Goal: Navigation & Orientation: Understand site structure

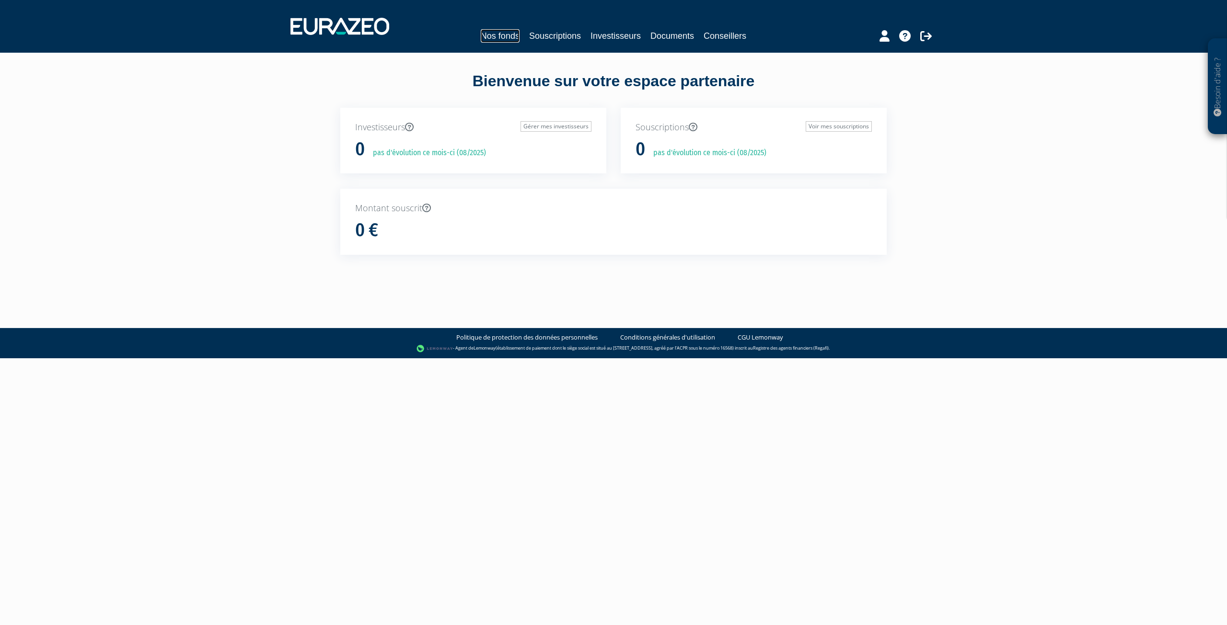
click at [496, 30] on link "Nos fonds" at bounding box center [500, 35] width 39 height 13
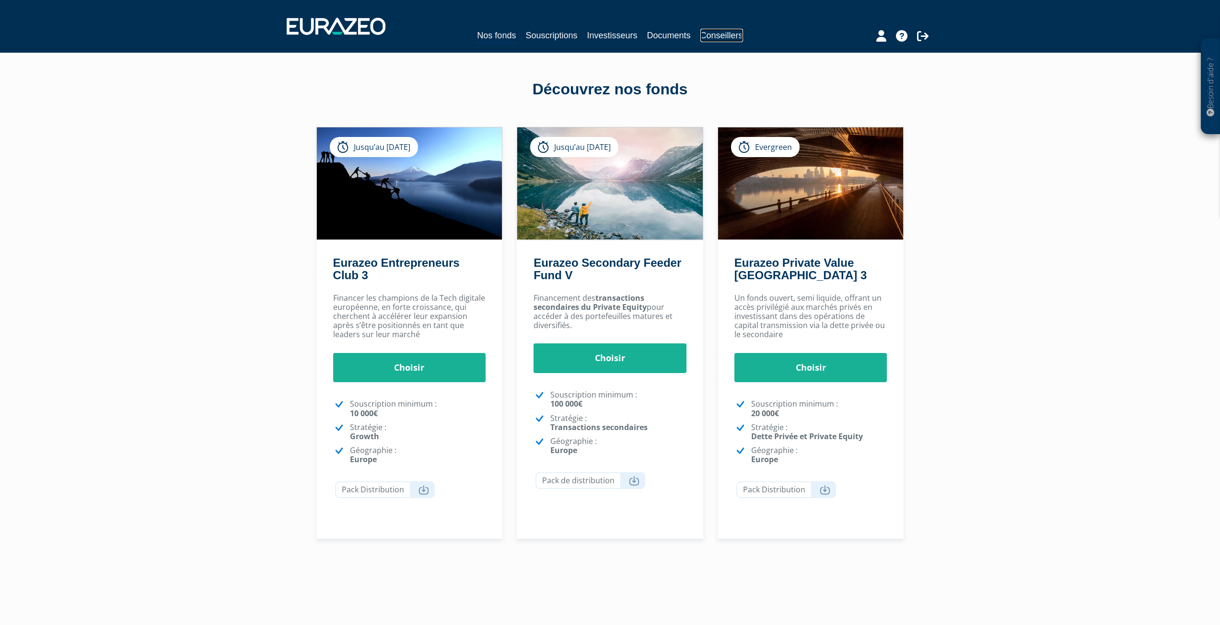
click at [705, 41] on link "Conseillers" at bounding box center [721, 35] width 43 height 13
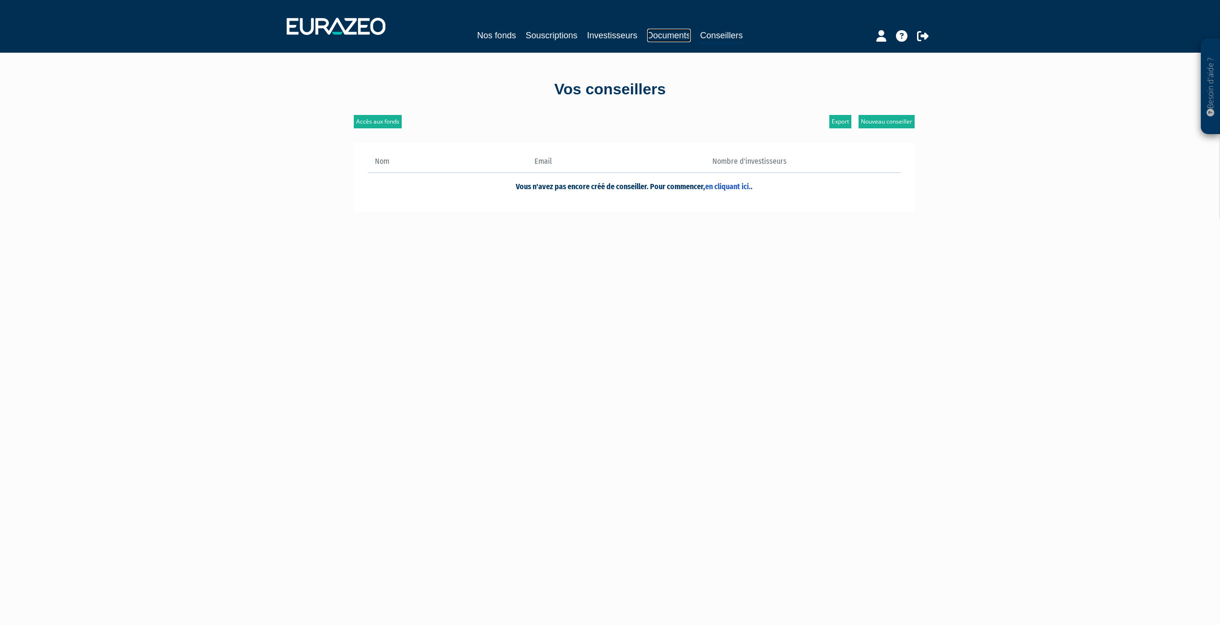
click at [679, 38] on link "Documents" at bounding box center [669, 35] width 44 height 13
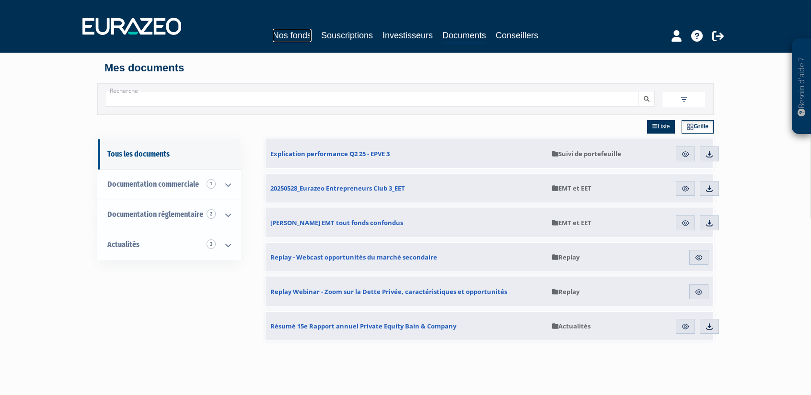
click at [285, 30] on link "Nos fonds" at bounding box center [292, 35] width 39 height 13
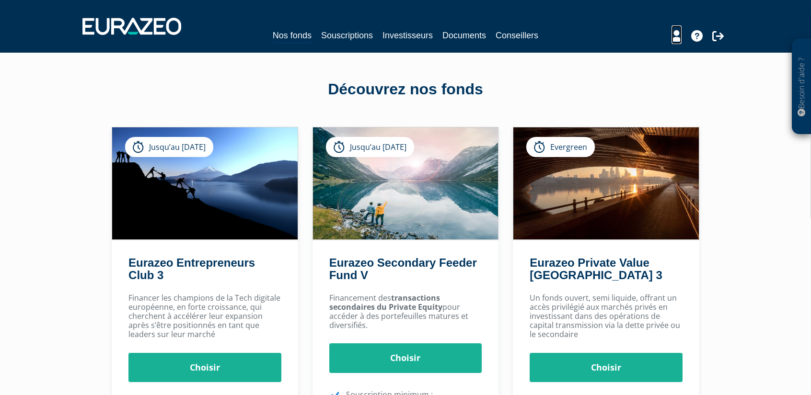
click at [677, 37] on icon at bounding box center [676, 36] width 10 height 12
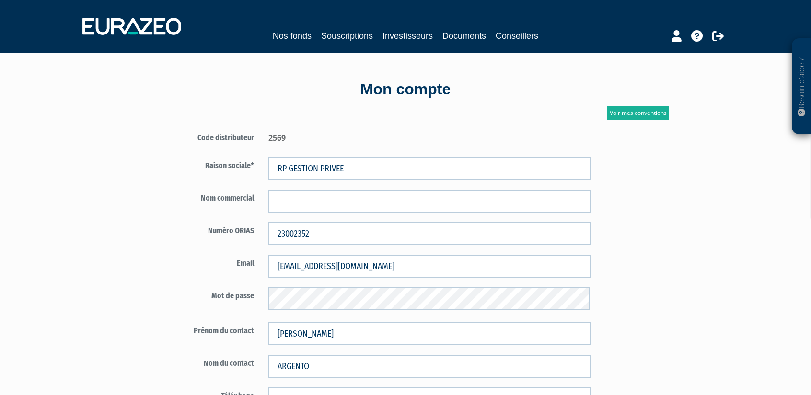
click at [377, 27] on div "Nos fonds Souscriptions Investisseurs Documents Conseillers" at bounding box center [405, 26] width 661 height 35
click at [357, 39] on link "Souscriptions" at bounding box center [347, 35] width 52 height 13
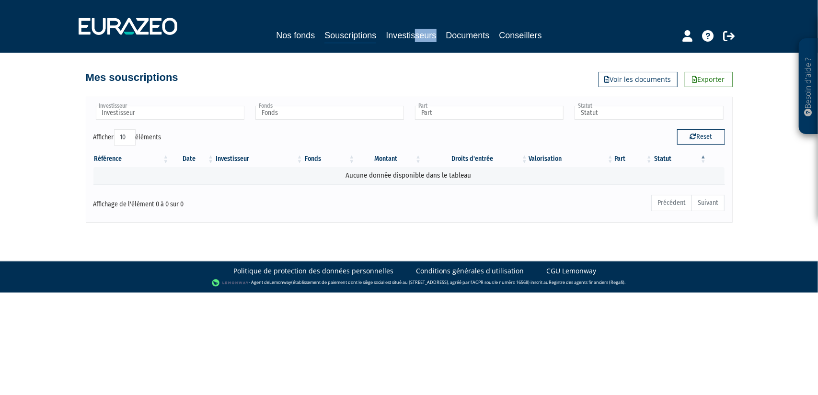
drag, startPoint x: 443, startPoint y: 35, endPoint x: 414, endPoint y: 31, distance: 29.5
click at [414, 31] on div "Nos fonds Souscriptions Investisseurs Documents Conseillers" at bounding box center [409, 36] width 450 height 15
click at [414, 31] on link "Investisseurs" at bounding box center [411, 35] width 50 height 13
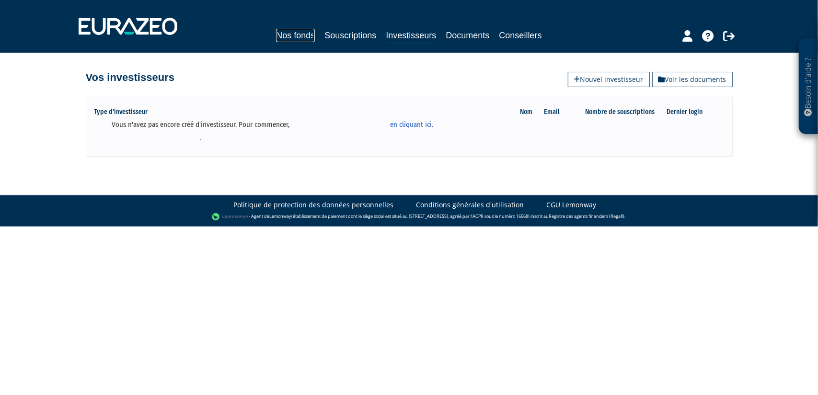
click at [294, 33] on link "Nos fonds" at bounding box center [295, 35] width 39 height 13
